Goal: Task Accomplishment & Management: Manage account settings

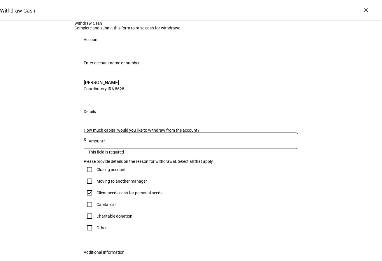
scroll to position [134, 0]
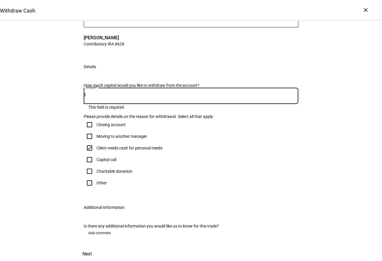
click at [107, 92] on input at bounding box center [192, 94] width 212 height 5
type input "5,500"
click at [253, 154] on div "Capital call" at bounding box center [191, 160] width 215 height 12
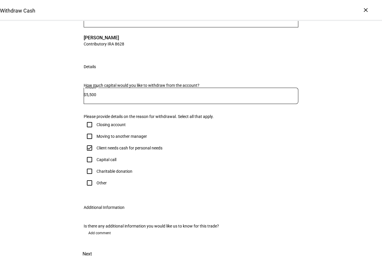
scroll to position [164, 0]
click at [92, 247] on span "Next" at bounding box center [87, 254] width 9 height 14
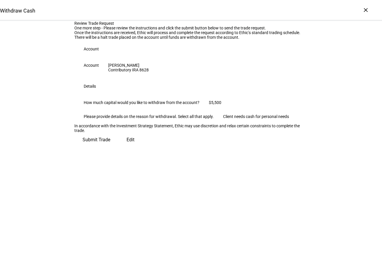
scroll to position [20, 0]
click at [110, 147] on span "Submit Trade" at bounding box center [97, 140] width 28 height 14
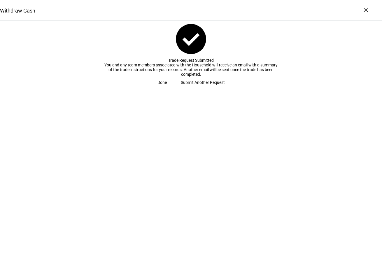
click at [174, 88] on span at bounding box center [161, 83] width 23 height 12
